Goal: Ask a question

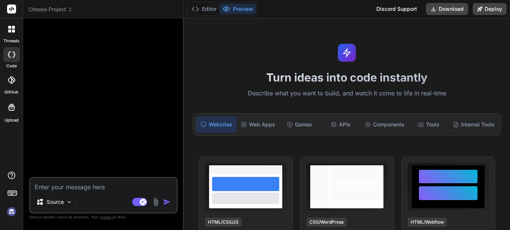
click at [102, 184] on textarea at bounding box center [103, 184] width 146 height 13
type textarea "w"
type textarea "x"
type textarea "wh"
type textarea "x"
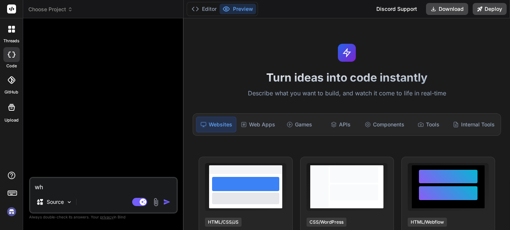
type textarea "wha"
type textarea "x"
type textarea "what"
type textarea "x"
type textarea "what"
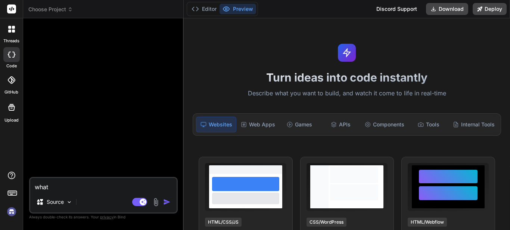
type textarea "x"
type textarea "what d"
type textarea "x"
type textarea "what do"
type textarea "x"
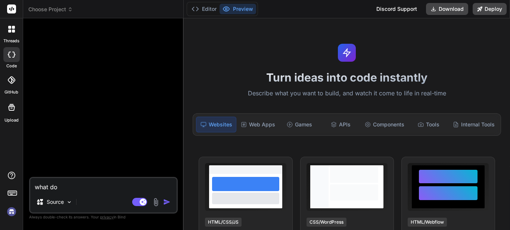
type textarea "what doe"
type textarea "x"
type textarea "what does"
type textarea "x"
type textarea "what does"
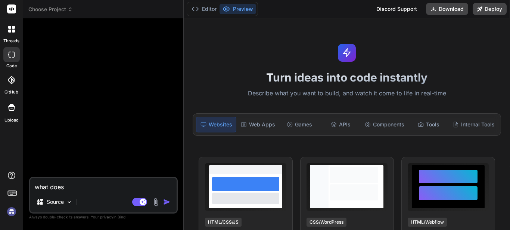
type textarea "x"
type textarea "what does t"
type textarea "x"
type textarea "what does th"
type textarea "x"
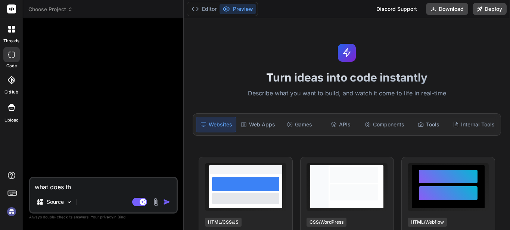
type textarea "what does thi"
type textarea "x"
type textarea "what does this"
type textarea "x"
type textarea "what does this"
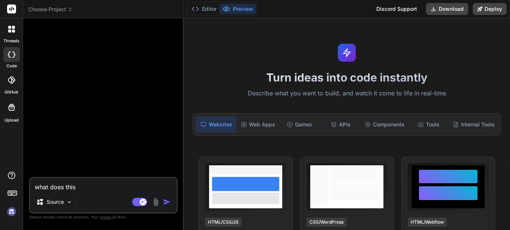
type textarea "x"
type textarea "what does this m"
type textarea "x"
type textarea "what does this me"
type textarea "x"
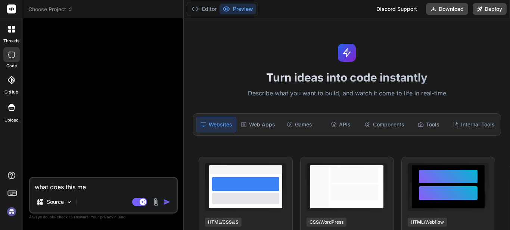
type textarea "what does this mea"
type textarea "x"
type textarea "what does this mean"
type textarea "x"
type textarea "what does this meanLowLevelFatalError [File:D:\build\U5M\Sync\LocalBuilds\Plugi…"
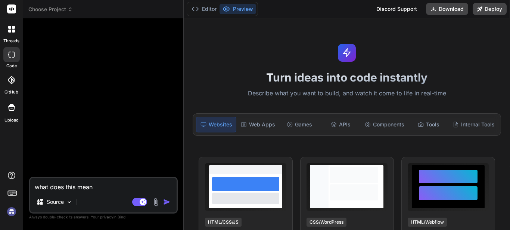
type textarea "x"
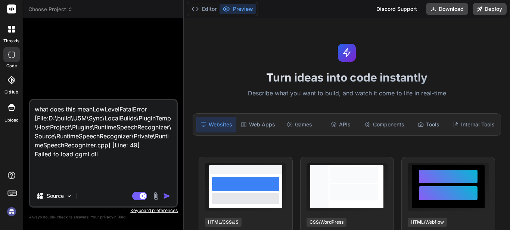
type textarea "what does this meanLowLevelFatalError [File:D:\build\U5M\Sync\LocalBuilds\Plugi…"
type textarea "x"
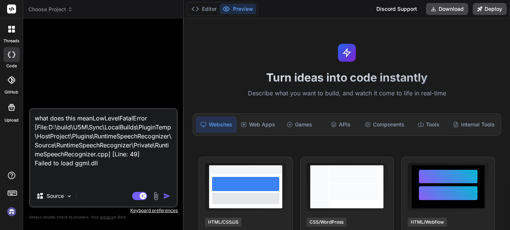
type textarea "what does this meanLowLevelFatalError [File:D:\build\U5M\Sync\LocalBuilds\Plugi…"
type textarea "x"
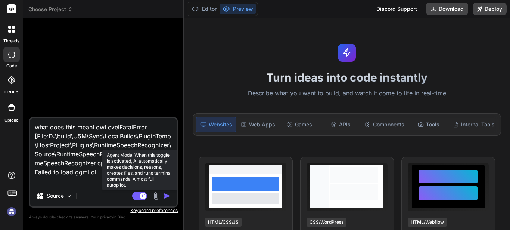
type textarea "what does this meanLowLevelFatalError [File:D:\build\U5M\Sync\LocalBuilds\Plugi…"
click at [143, 195] on icon at bounding box center [144, 195] width 4 height 4
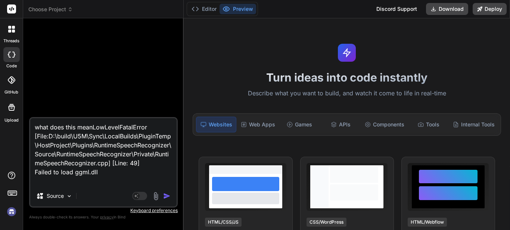
click at [167, 195] on img "button" at bounding box center [166, 195] width 7 height 7
type textarea "x"
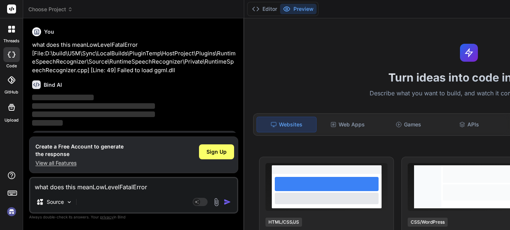
scroll to position [38, 0]
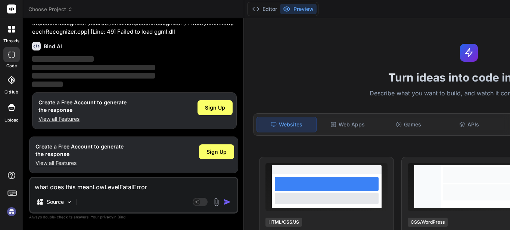
click at [9, 214] on img at bounding box center [11, 211] width 13 height 13
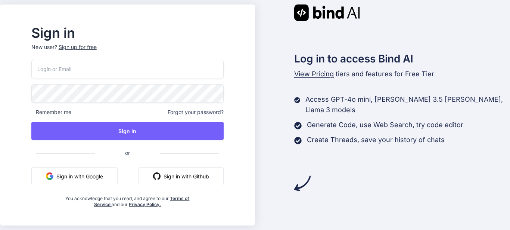
click at [107, 176] on button "Sign in with Google" at bounding box center [74, 176] width 86 height 18
click at [21, 162] on div "Sign in New user? Sign up for free Remember me Forgot your password? Sign In or…" at bounding box center [255, 115] width 510 height 230
click at [74, 76] on input "email" at bounding box center [127, 69] width 192 height 18
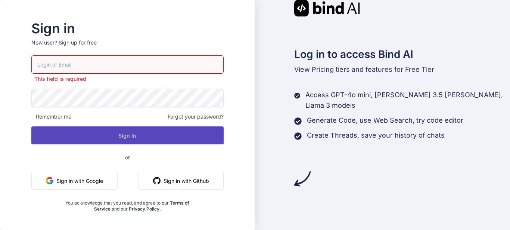
click at [110, 130] on button "Sign In" at bounding box center [127, 135] width 192 height 18
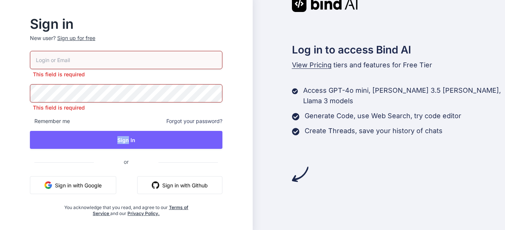
click at [110, 130] on div "This field is required This field is required Remember me Forgot your password?…" at bounding box center [126, 133] width 192 height 165
click at [100, 185] on button "Sign in with Google" at bounding box center [73, 185] width 86 height 18
click at [86, 181] on button "Sign in with Google" at bounding box center [73, 185] width 86 height 18
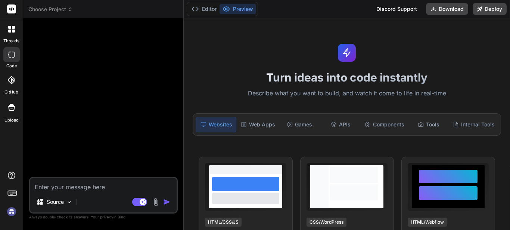
click at [16, 212] on img at bounding box center [11, 211] width 13 height 13
type textarea "x"
click at [85, 189] on textarea at bounding box center [103, 184] width 146 height 13
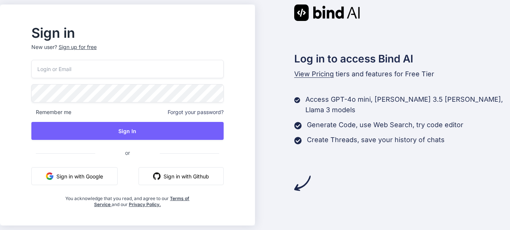
click at [97, 175] on button "Sign in with Google" at bounding box center [74, 176] width 86 height 18
